Goal: Task Accomplishment & Management: Manage account settings

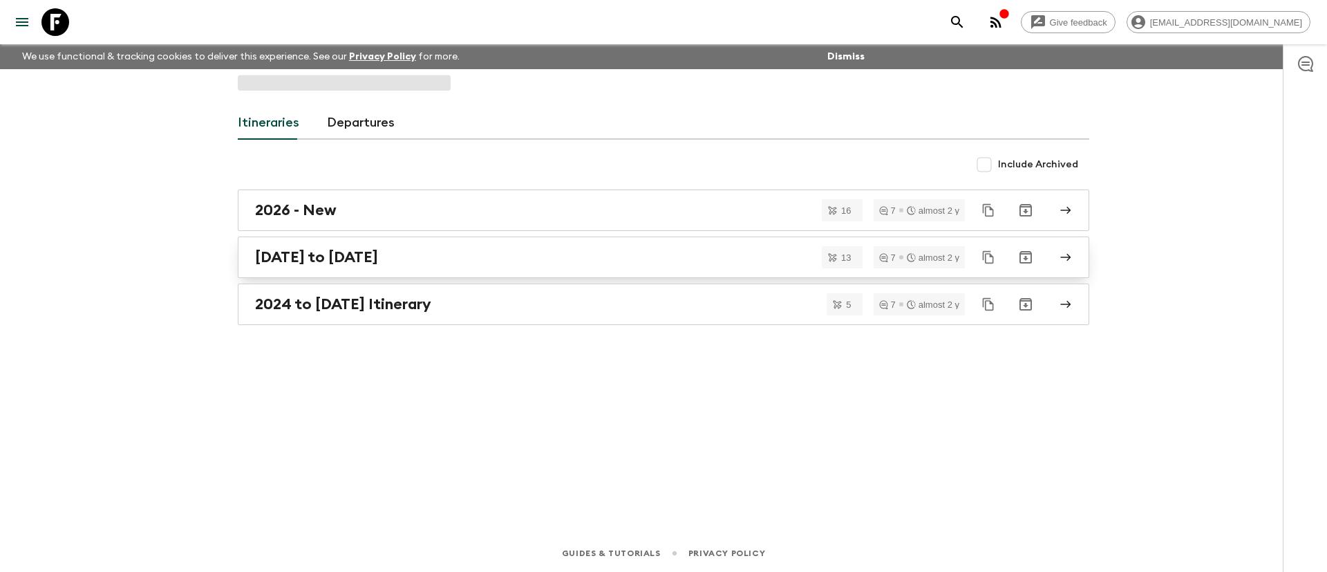
click at [299, 256] on h2 "[DATE] to [DATE]" at bounding box center [316, 257] width 123 height 18
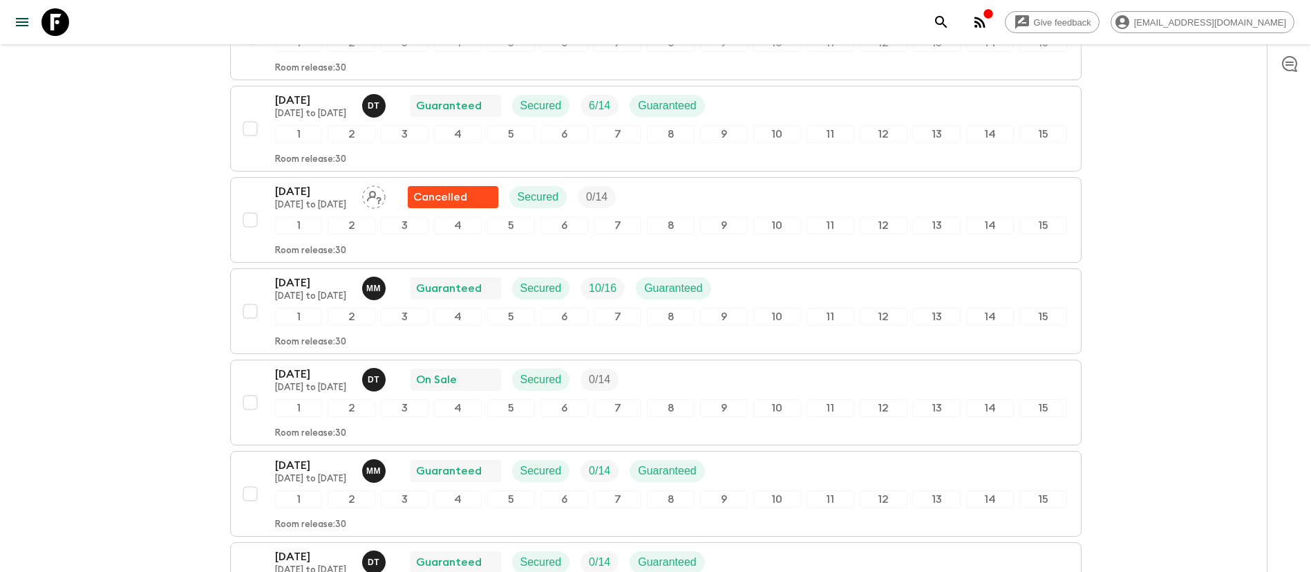
scroll to position [622, 0]
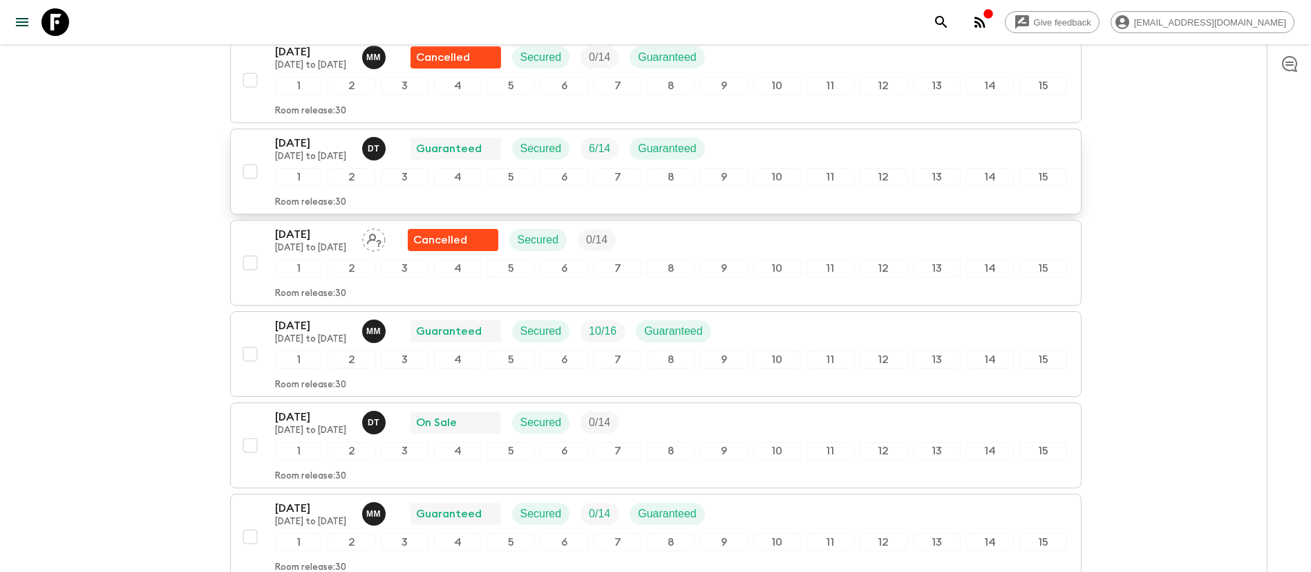
click at [476, 150] on p "Guaranteed" at bounding box center [449, 148] width 66 height 17
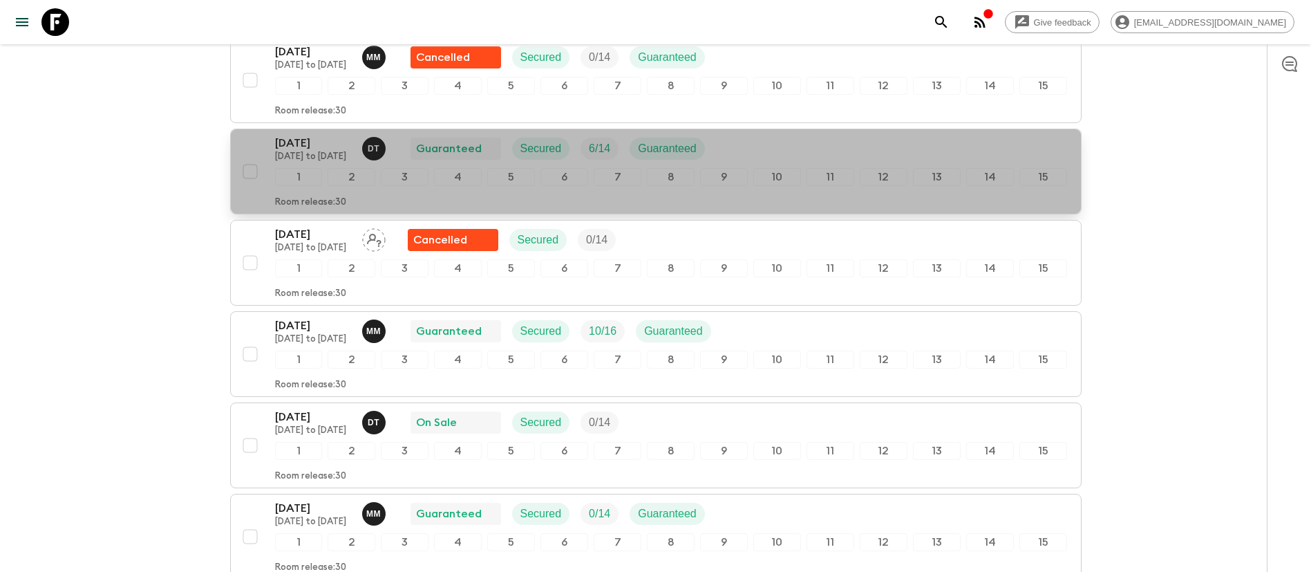
click at [296, 149] on p "[DATE]" at bounding box center [313, 143] width 76 height 17
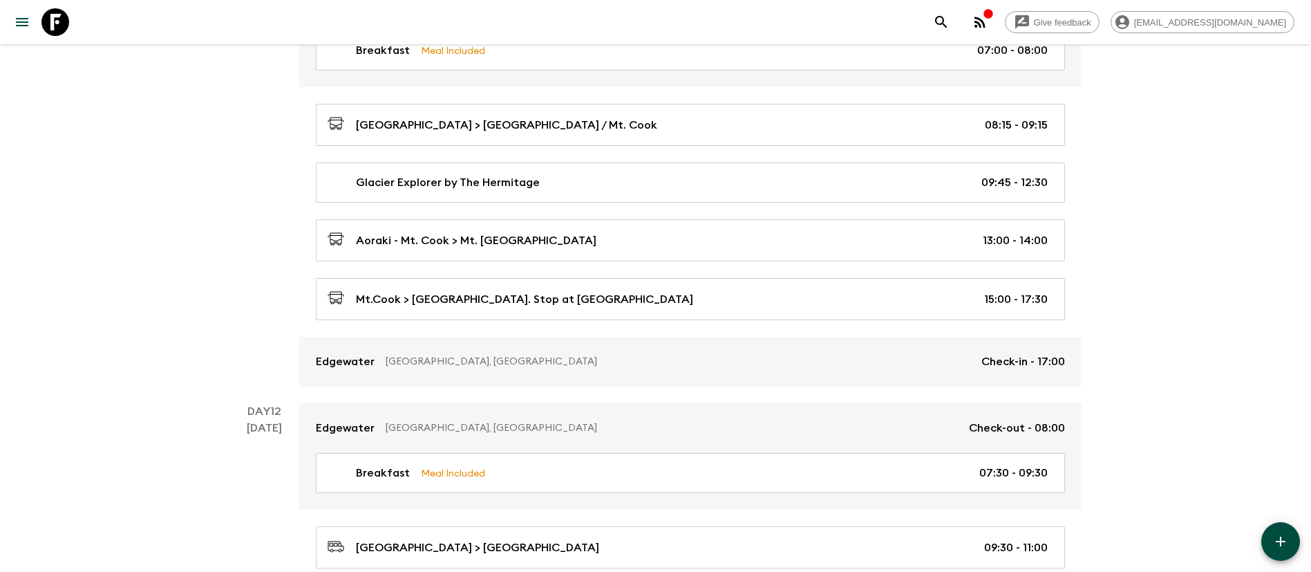
scroll to position [3733, 0]
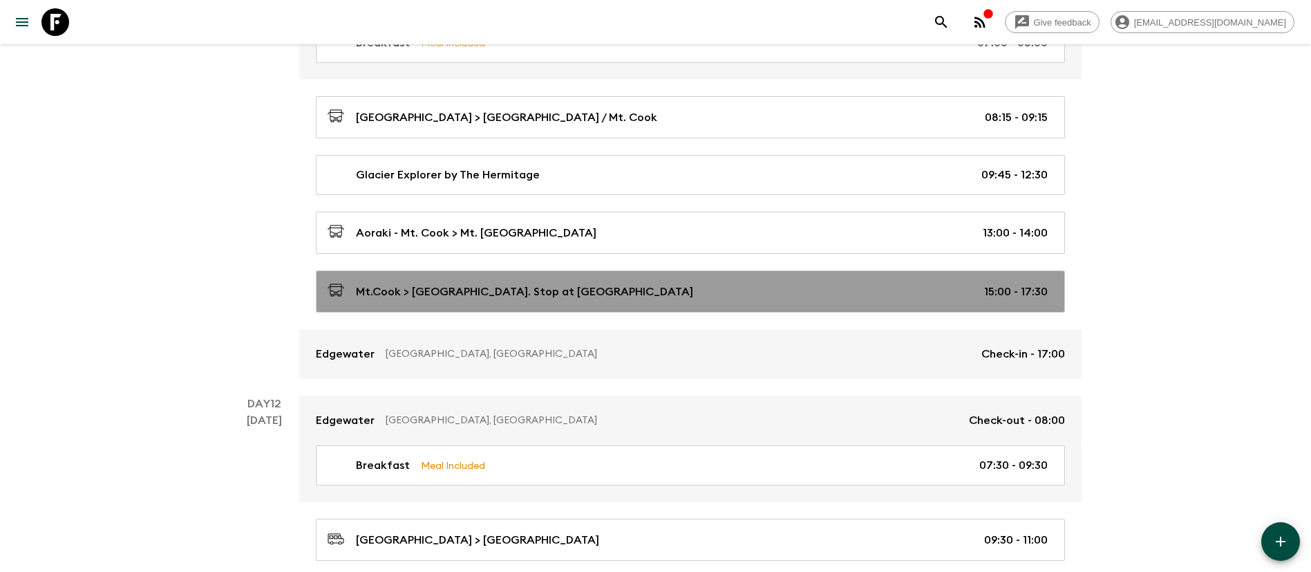
click at [469, 292] on p "Mt.Cook > [GEOGRAPHIC_DATA]. Stop at [GEOGRAPHIC_DATA]" at bounding box center [524, 291] width 337 height 17
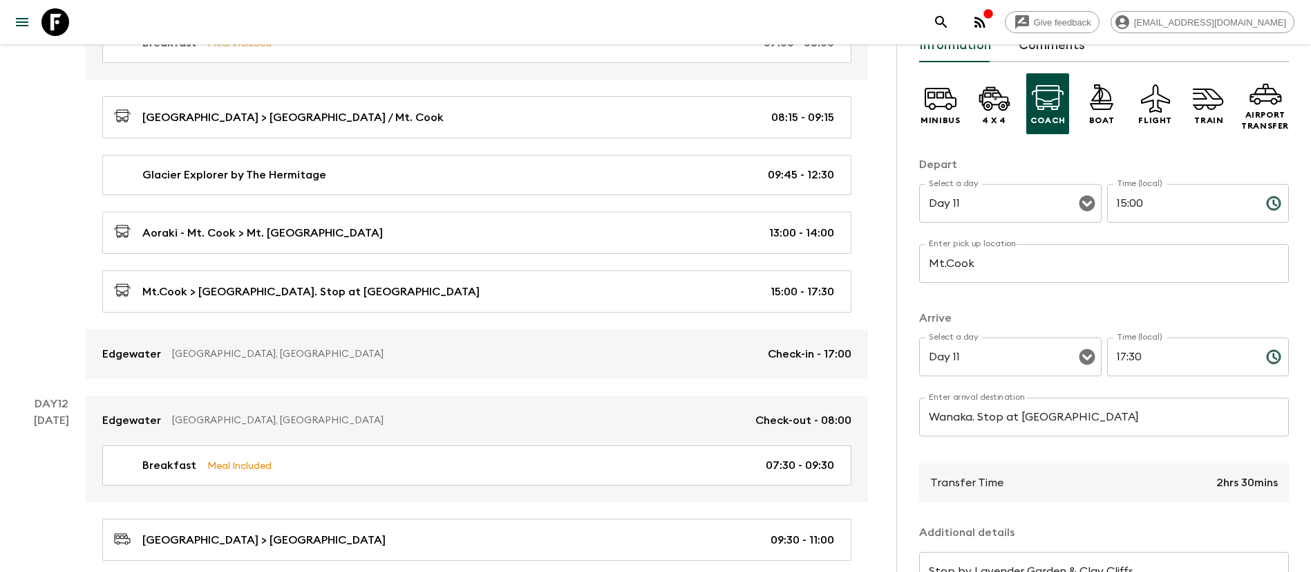
scroll to position [207, 0]
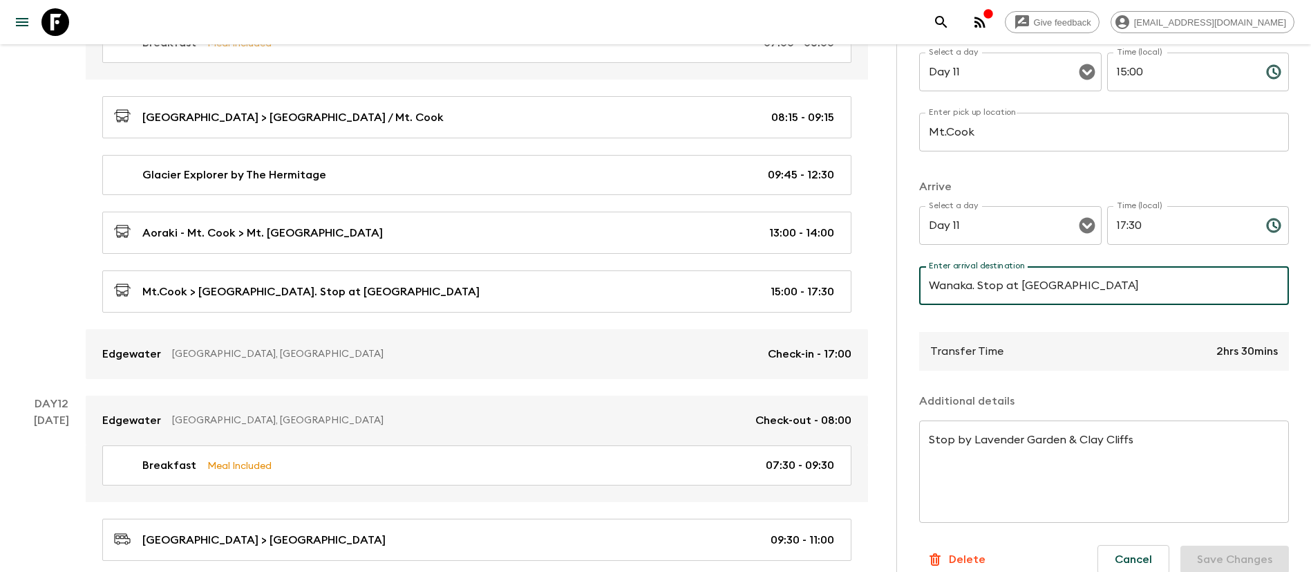
click at [1117, 286] on input "Wanaka. Stop at [GEOGRAPHIC_DATA]" at bounding box center [1104, 285] width 370 height 39
type input "Wanaka"
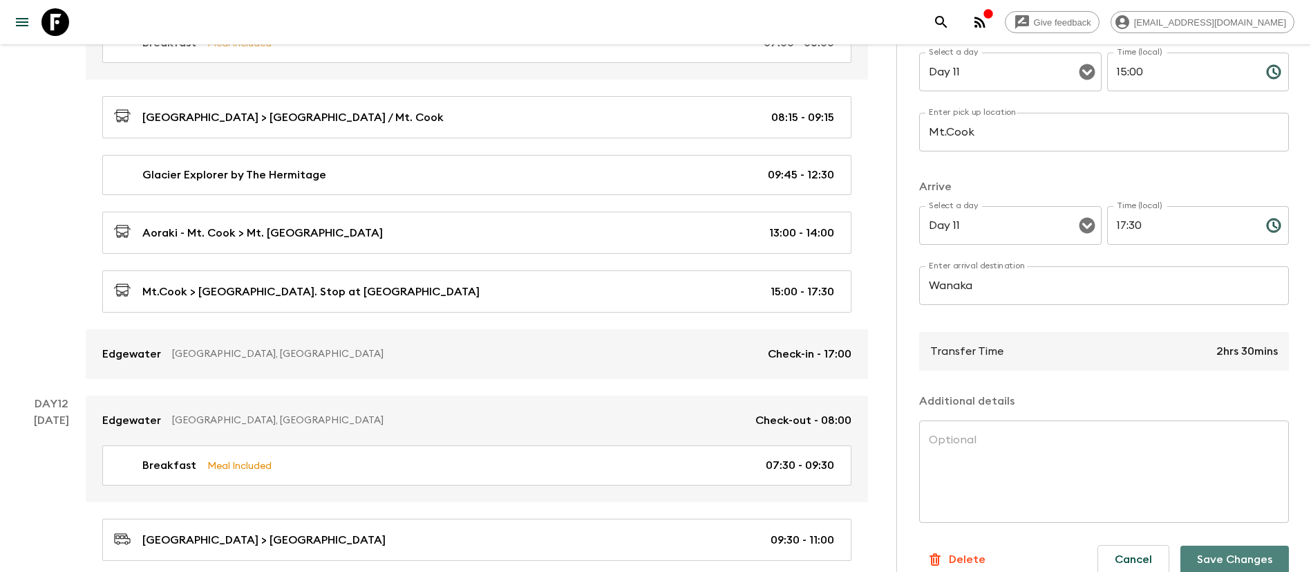
click at [1228, 561] on button "Save Changes" at bounding box center [1235, 559] width 109 height 28
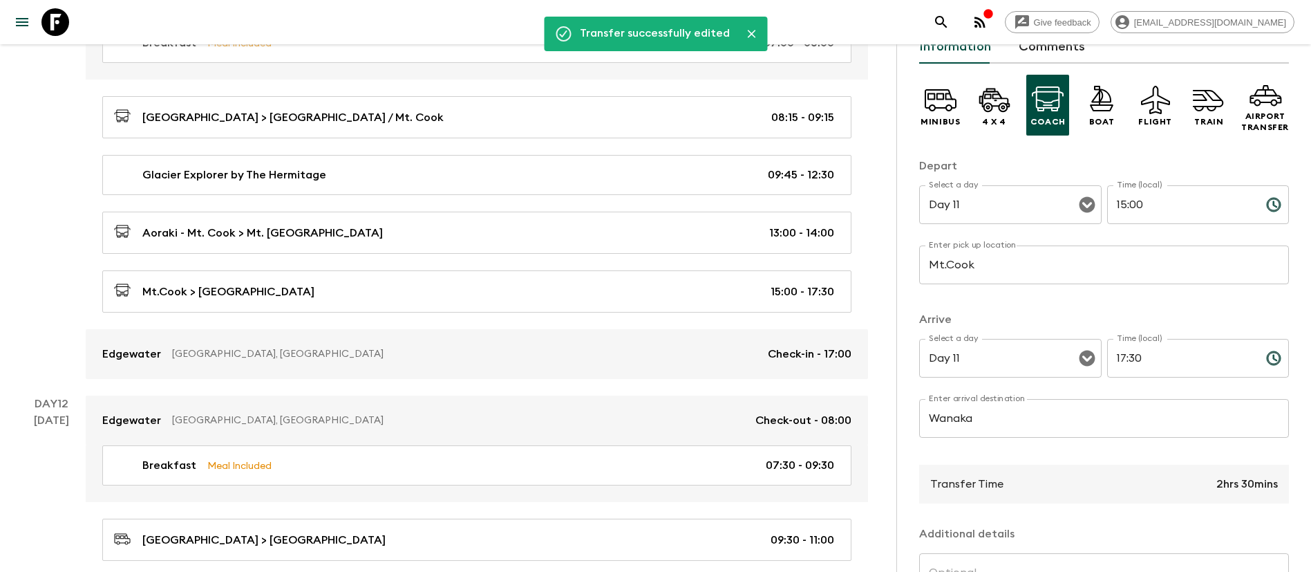
scroll to position [0, 0]
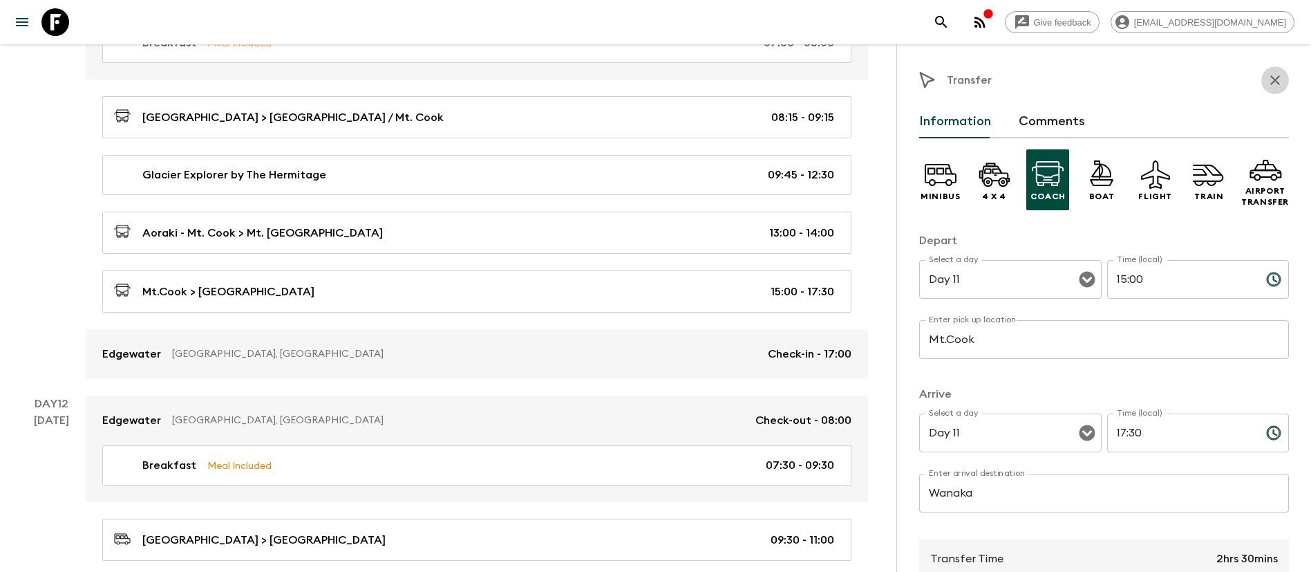
click at [1271, 75] on icon "button" at bounding box center [1276, 80] width 10 height 10
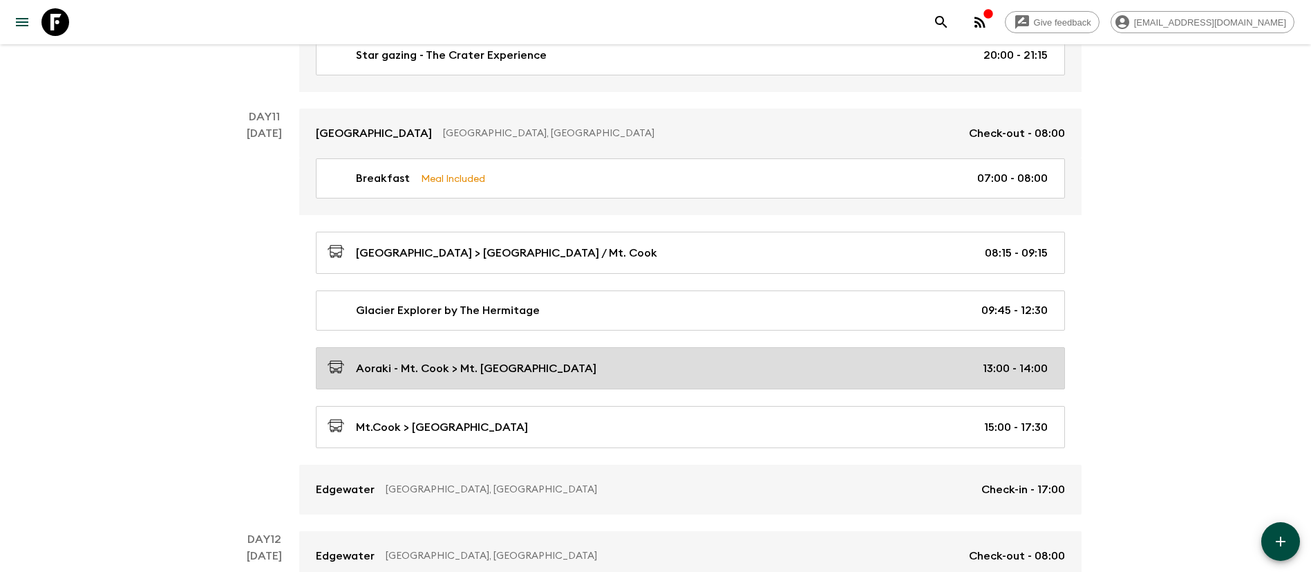
scroll to position [3629, 0]
